Goal: Task Accomplishment & Management: Use online tool/utility

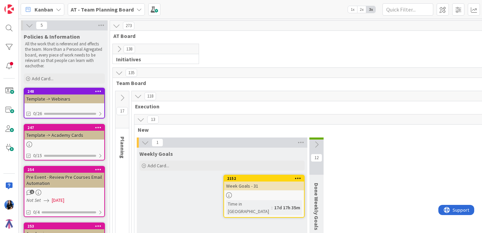
scroll to position [237, 112]
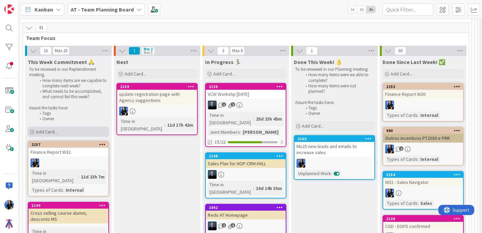
click at [57, 129] on span "Add Card..." at bounding box center [47, 132] width 22 height 6
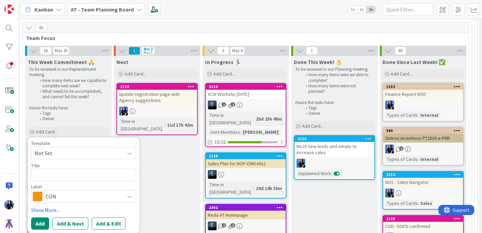
type textarea "x"
type textarea "E"
type textarea "x"
type textarea "Em"
type textarea "x"
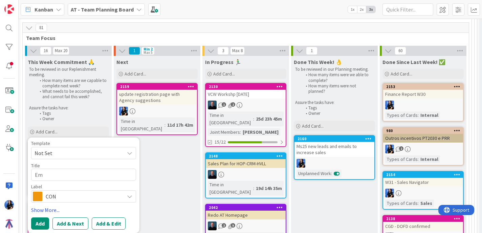
type textarea "Ema"
type textarea "x"
type textarea "Emai"
type textarea "x"
type textarea "Email"
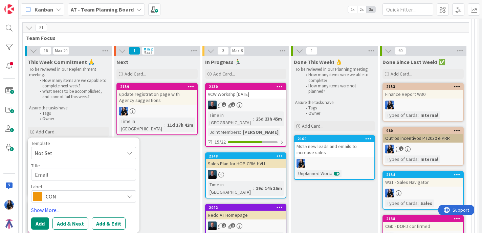
type textarea "x"
type textarea "Emails"
type textarea "x"
type textarea "Email"
type textarea "x"
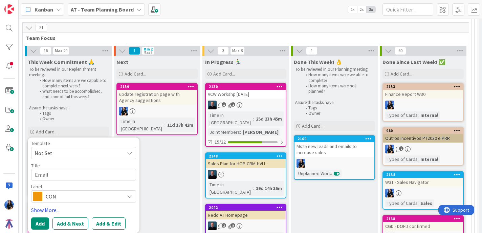
type textarea "Email"
type textarea "x"
type textarea "Email t"
type textarea "x"
type textarea "Email te"
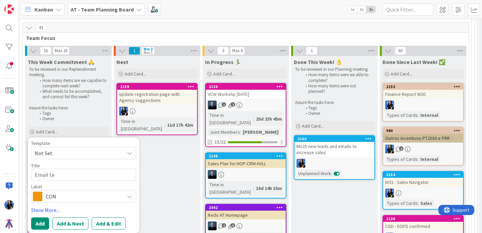
type textarea "x"
type textarea "Email tem"
type textarea "x"
type textarea "Email temp"
type textarea "x"
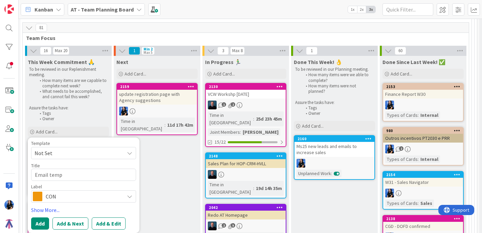
type textarea "Email templ"
type textarea "x"
type textarea "Email templa"
type textarea "x"
type textarea "Email templat"
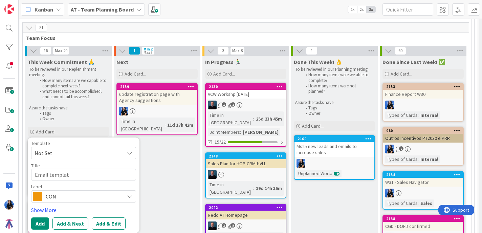
type textarea "x"
type textarea "Email template"
type textarea "x"
type textarea "Email templates"
type textarea "x"
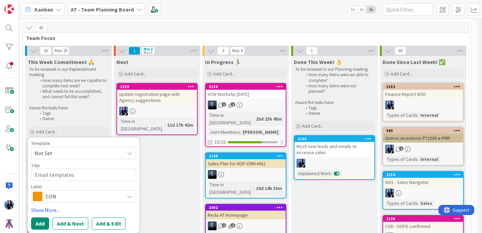
type textarea "Email templates"
type textarea "x"
type textarea "Email templates n"
type textarea "x"
type textarea "Email templates ne"
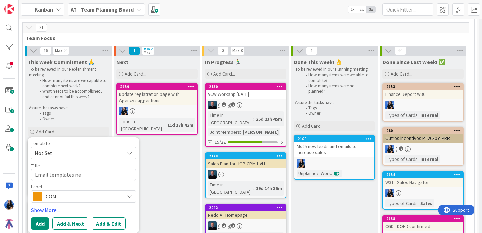
type textarea "x"
type textarea "Email templates nee"
type textarea "x"
type textarea "Email templates need"
type textarea "x"
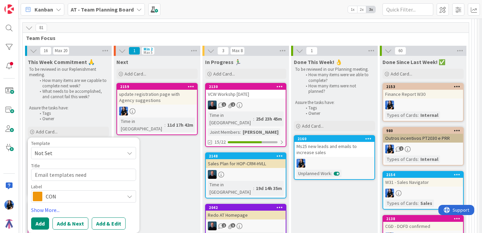
type textarea "Email templates neede"
type textarea "x"
type textarea "Email templates needed"
type textarea "x"
type textarea "Email templates needed"
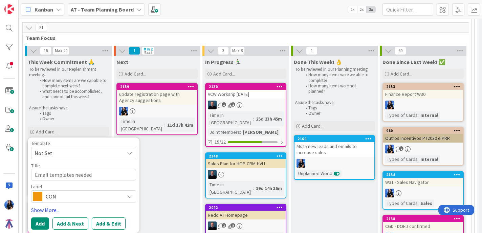
type textarea "x"
type textarea "Email templates needed fo"
type textarea "x"
type textarea "Email templates needed for"
type textarea "x"
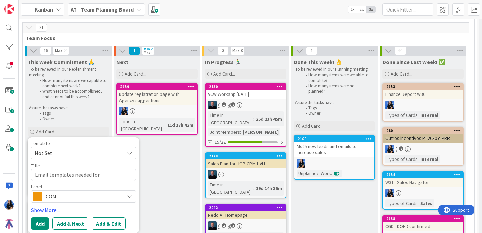
type textarea "Email templates needed for"
type textarea "x"
type textarea "Email templates needed for e"
type textarea "x"
type textarea "Email templates needed for ev"
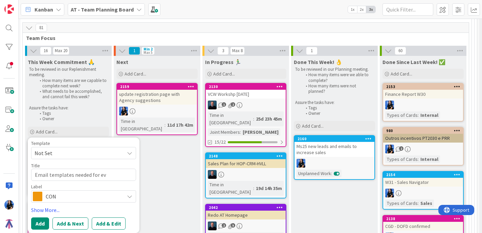
type textarea "x"
type textarea "Email templates needed for even"
type textarea "x"
type textarea "Email templates needed for event"
type textarea "x"
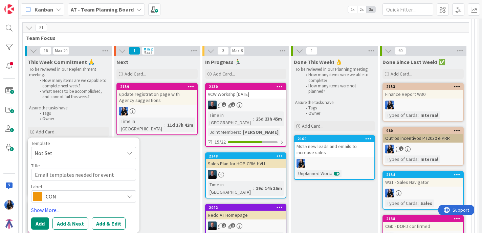
type textarea "Email templates needed for events"
type textarea "x"
type textarea "Email templates needed for event"
type textarea "x"
type textarea "Email templates needed for even"
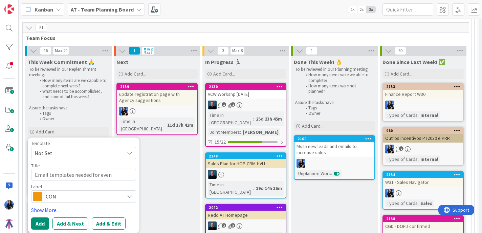
type textarea "x"
type textarea "Email templates needed for eve"
type textarea "x"
type textarea "Email templates needed for ev"
type textarea "x"
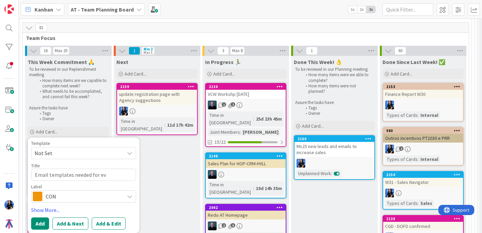
type textarea "Email templates needed for e"
type textarea "x"
type textarea "Email templates needed for"
type textarea "x"
type textarea "Email templates needed for M"
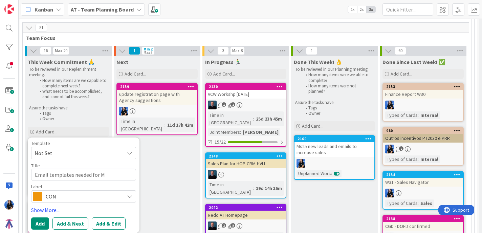
type textarea "x"
type textarea "Email templates needed for MS"
type textarea "x"
type textarea "Email templates needed for MS"
type textarea "x"
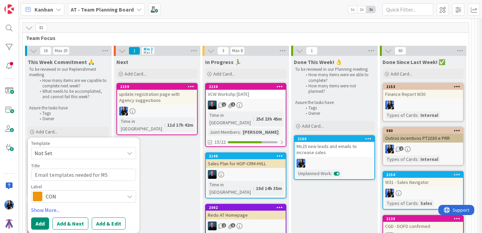
type textarea "Email templates needed for MS &"
type textarea "x"
type textarea "Email templates needed for MS &"
type textarea "x"
type textarea "Email templates needed for MS & V"
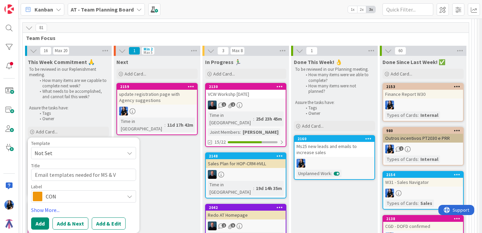
type textarea "x"
type textarea "Email templates needed for MS & VC"
type textarea "x"
type textarea "Email templates needed for MS & VCW"
click at [46, 193] on span "CON" at bounding box center [83, 196] width 75 height 9
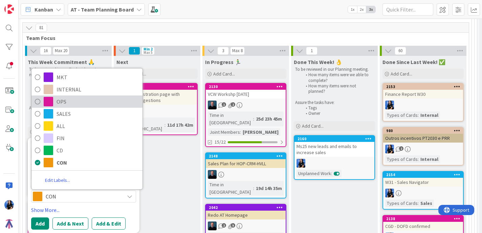
click at [40, 102] on link "OPS" at bounding box center [86, 101] width 111 height 12
type textarea "x"
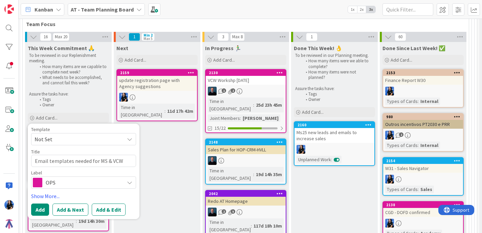
scroll to position [252, 112]
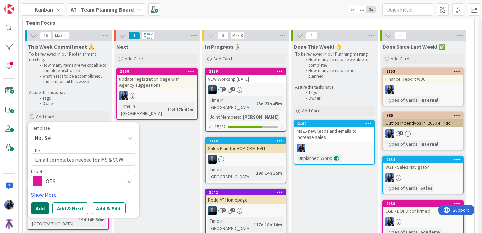
click at [42, 208] on button "Add" at bounding box center [40, 208] width 18 height 12
